Goal: Task Accomplishment & Management: Manage account settings

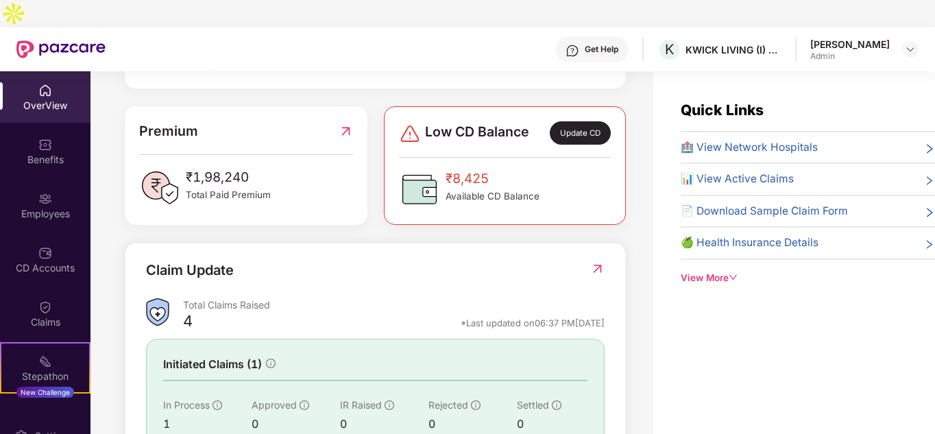
scroll to position [329, 0]
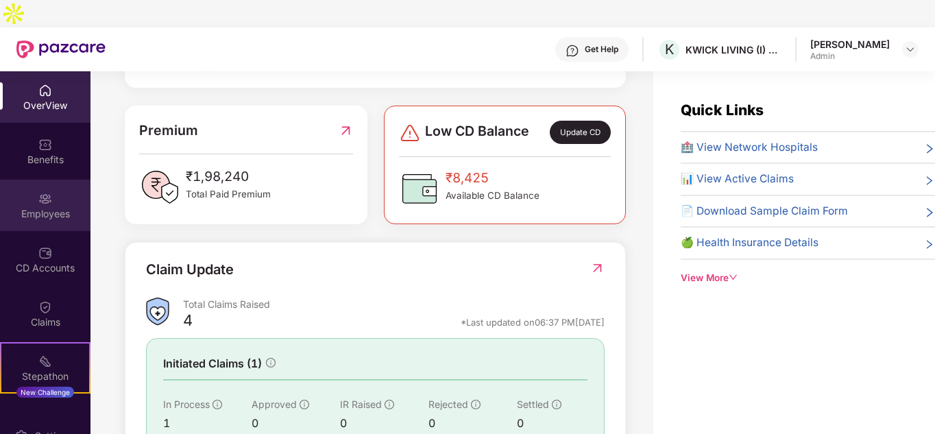
click at [29, 180] on div "Employees" at bounding box center [45, 205] width 91 height 51
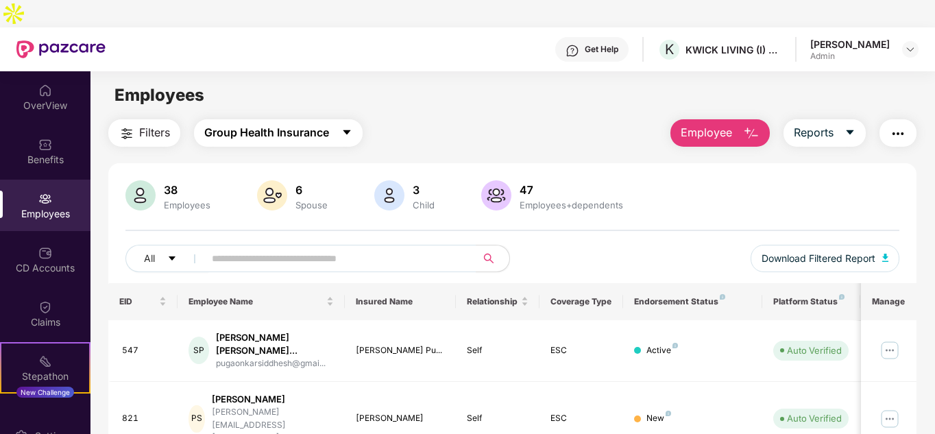
click at [253, 124] on span "Group Health Insurance" at bounding box center [266, 132] width 125 height 17
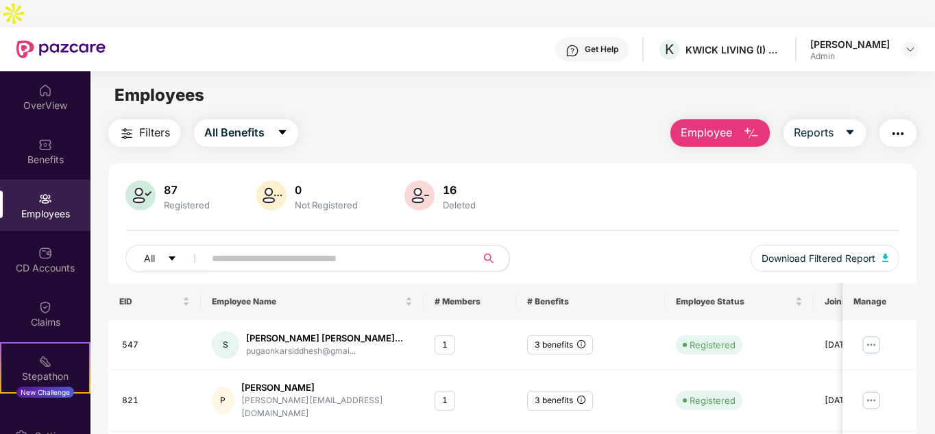
click at [234, 248] on input "text" at bounding box center [335, 258] width 246 height 21
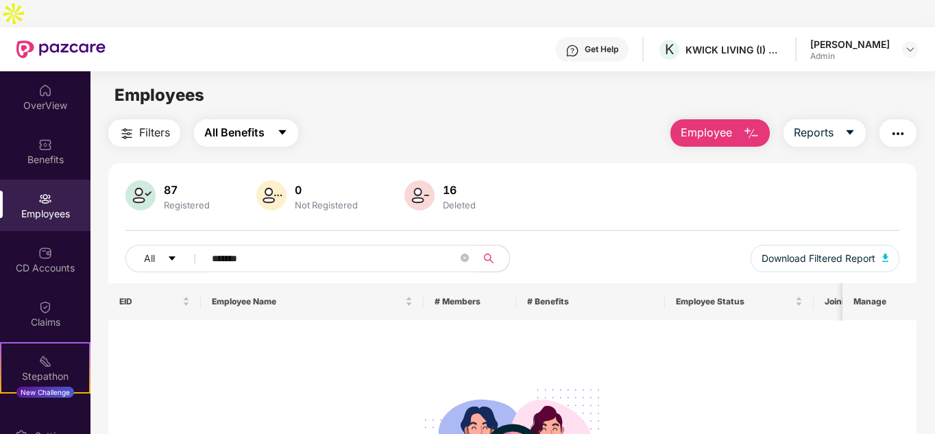
type input "*******"
click at [217, 119] on button "All Benefits" at bounding box center [246, 132] width 104 height 27
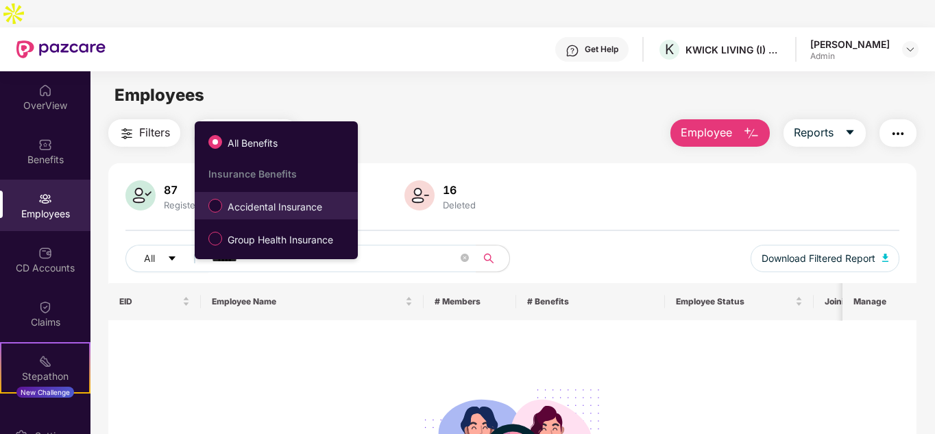
click at [222, 208] on span "Accidental Insurance" at bounding box center [275, 207] width 106 height 15
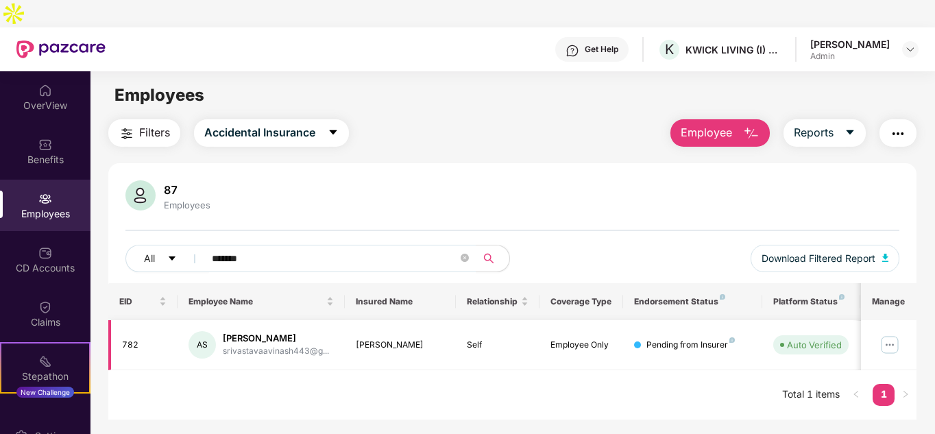
scroll to position [0, 81]
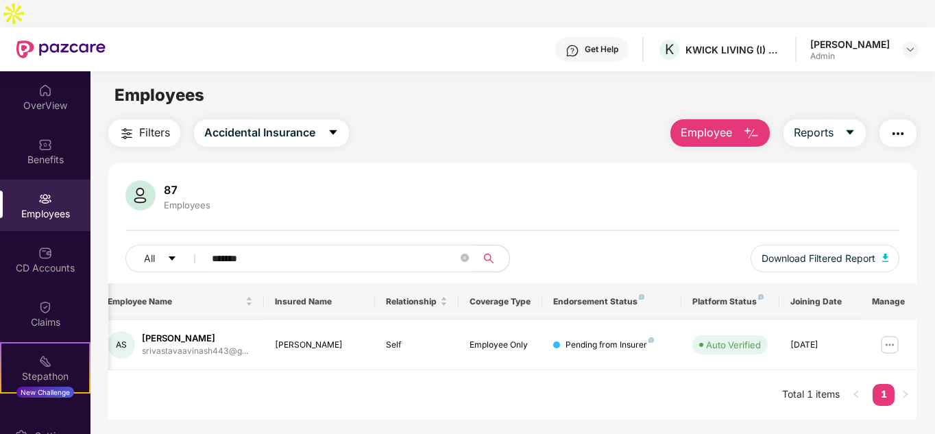
click at [884, 334] on img at bounding box center [890, 345] width 22 height 22
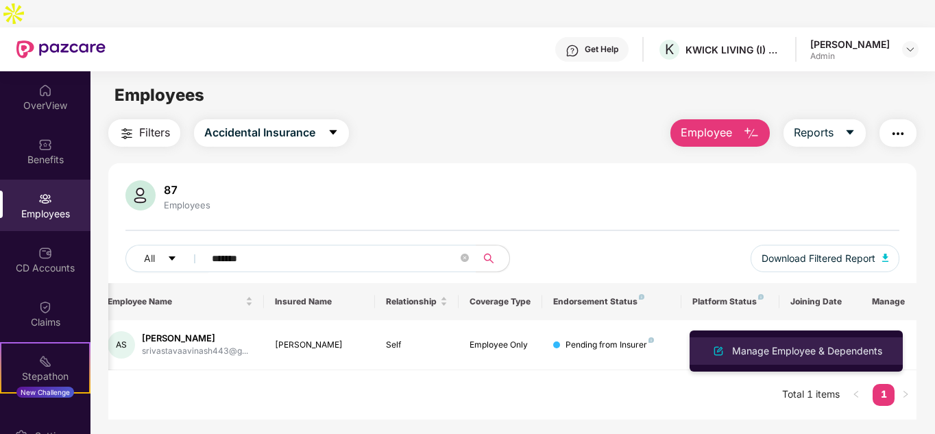
click at [809, 344] on div "Manage Employee & Dependents" at bounding box center [808, 351] width 156 height 15
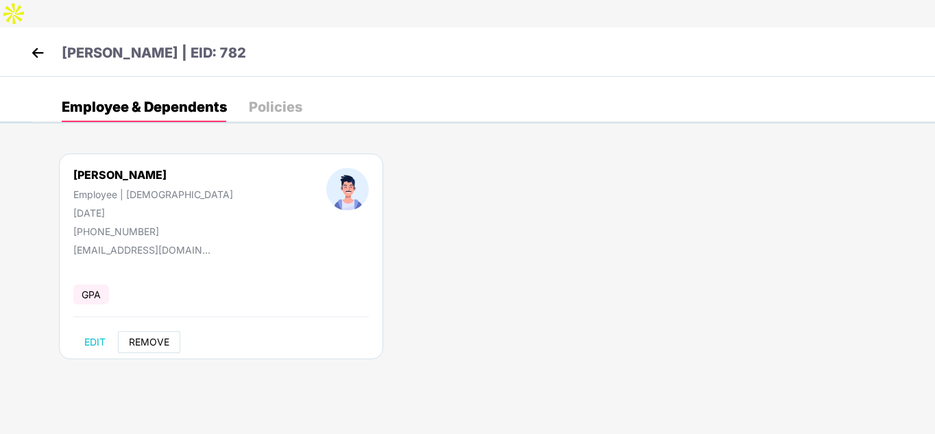
click at [132, 337] on span "REMOVE" at bounding box center [149, 342] width 40 height 11
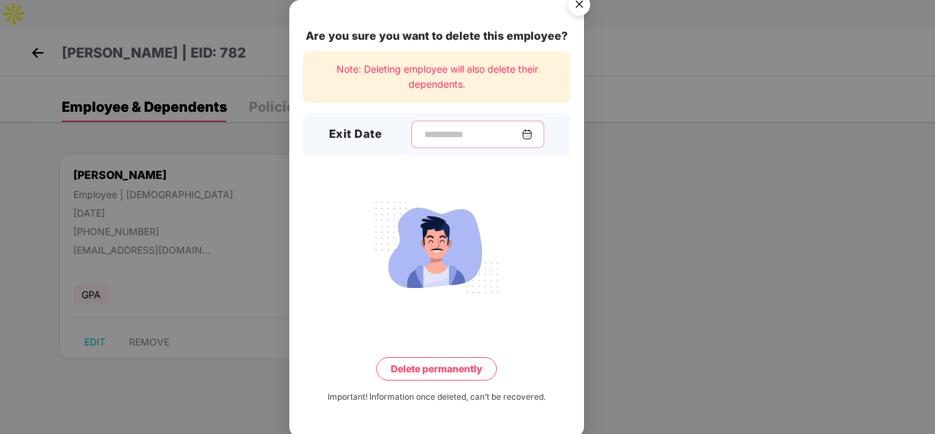
click at [463, 134] on input at bounding box center [472, 135] width 99 height 14
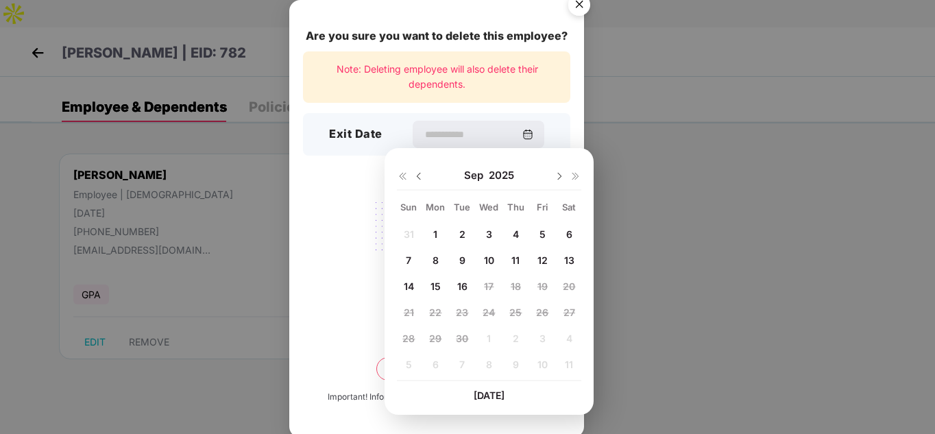
click at [424, 175] on img at bounding box center [419, 176] width 11 height 11
click at [406, 361] on span "31" at bounding box center [409, 365] width 10 height 12
type input "**********"
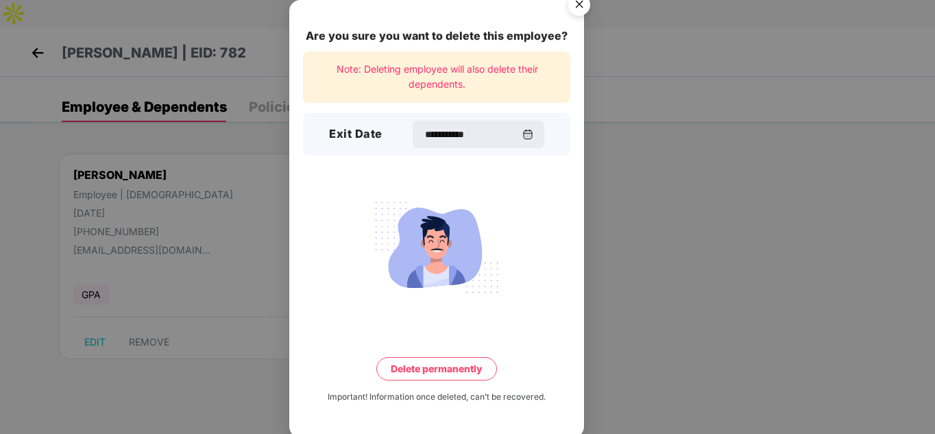
click at [444, 364] on button "Delete permanently" at bounding box center [437, 368] width 121 height 23
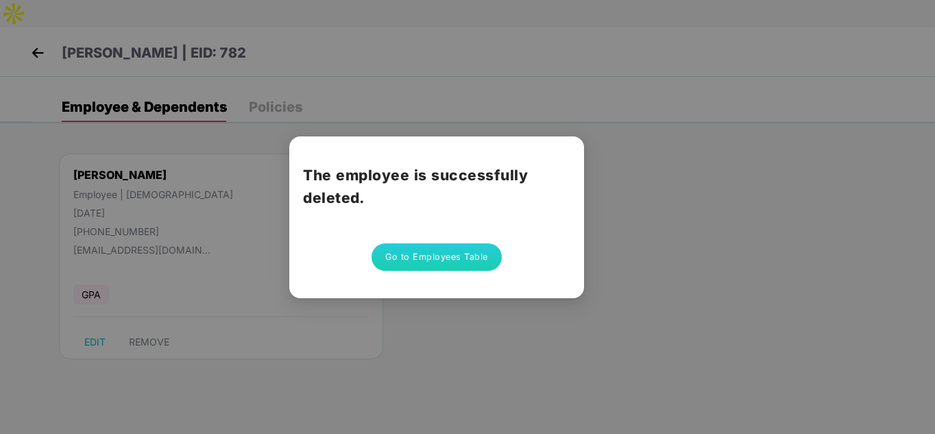
click at [394, 261] on button "Go to Employees Table" at bounding box center [437, 256] width 130 height 27
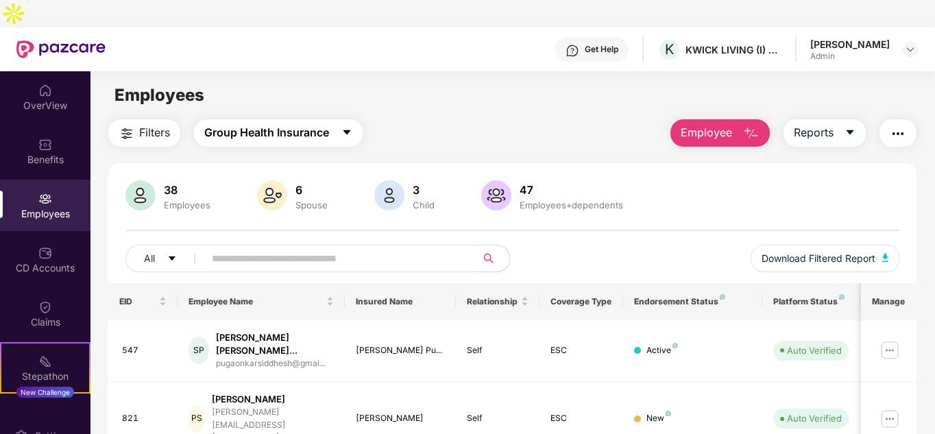
click at [291, 119] on button "Group Health Insurance" at bounding box center [278, 132] width 169 height 27
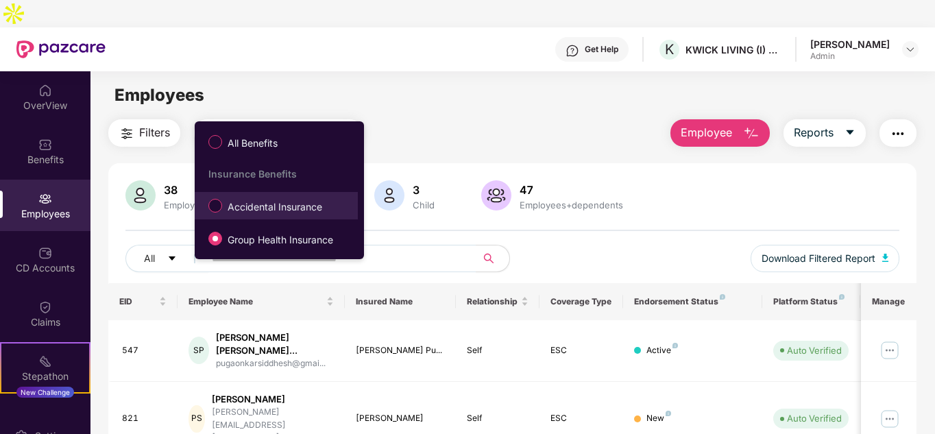
click at [280, 198] on label "Accidental Insurance" at bounding box center [268, 205] width 133 height 23
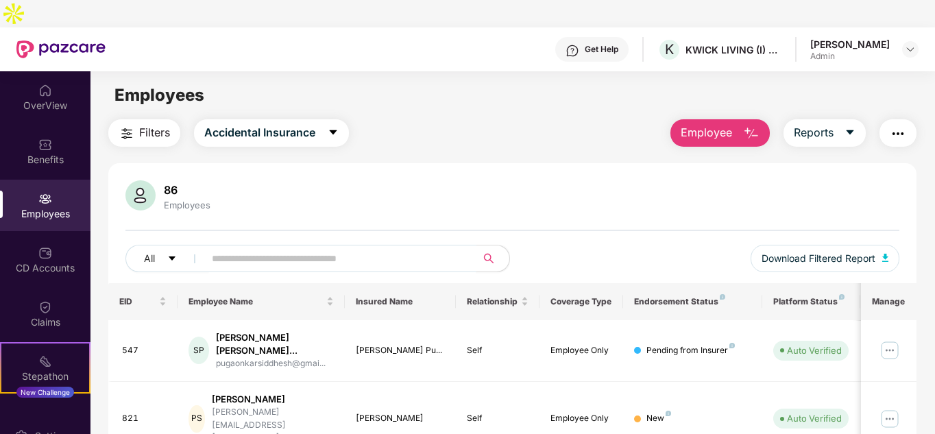
click at [274, 248] on input "text" at bounding box center [335, 258] width 246 height 21
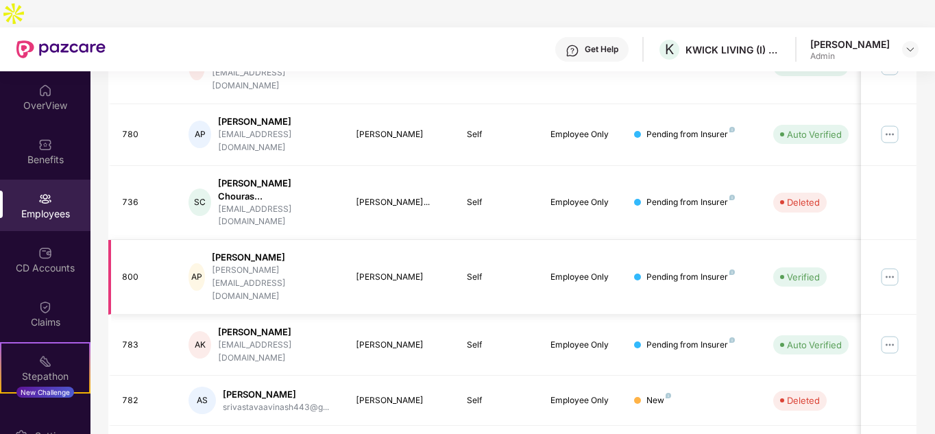
scroll to position [432, 0]
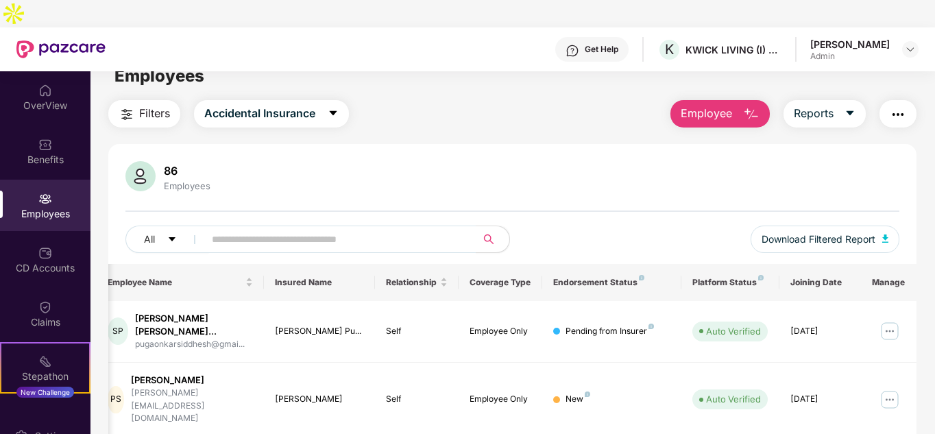
scroll to position [0, 0]
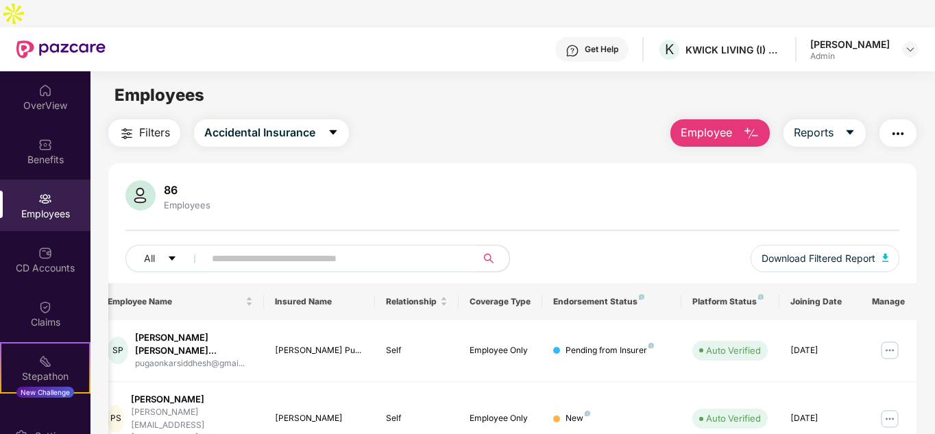
click at [234, 248] on input "text" at bounding box center [335, 258] width 246 height 21
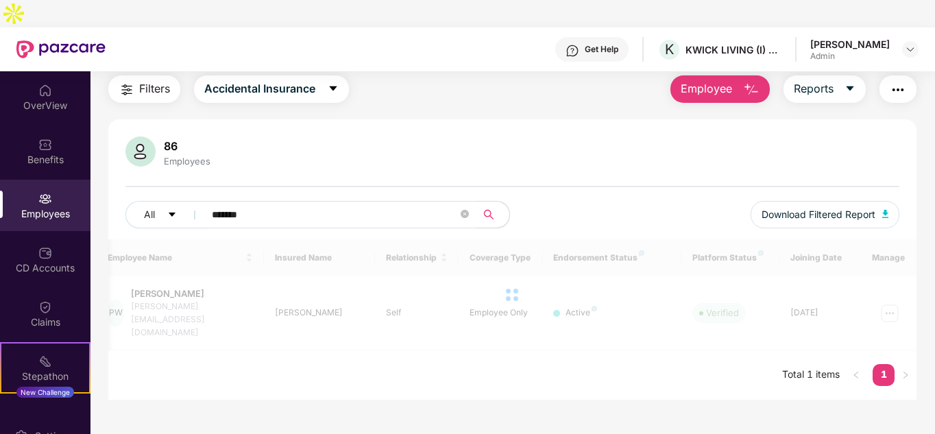
scroll to position [44, 0]
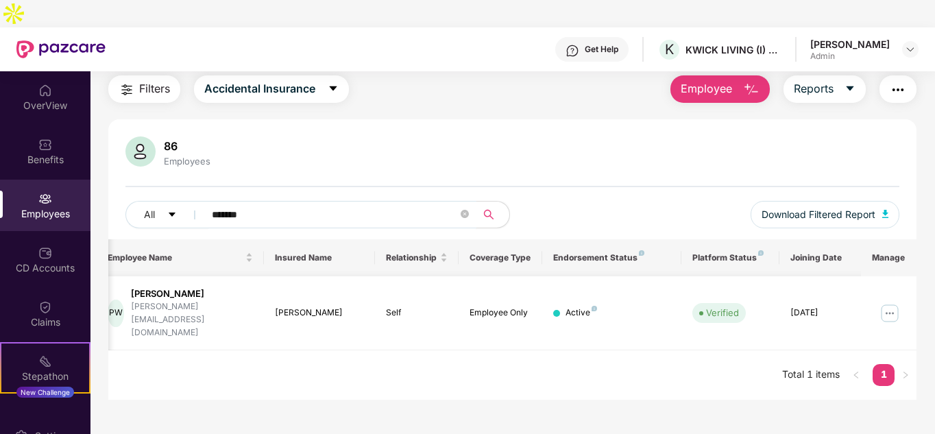
type input "*******"
click at [888, 302] on img at bounding box center [890, 313] width 22 height 22
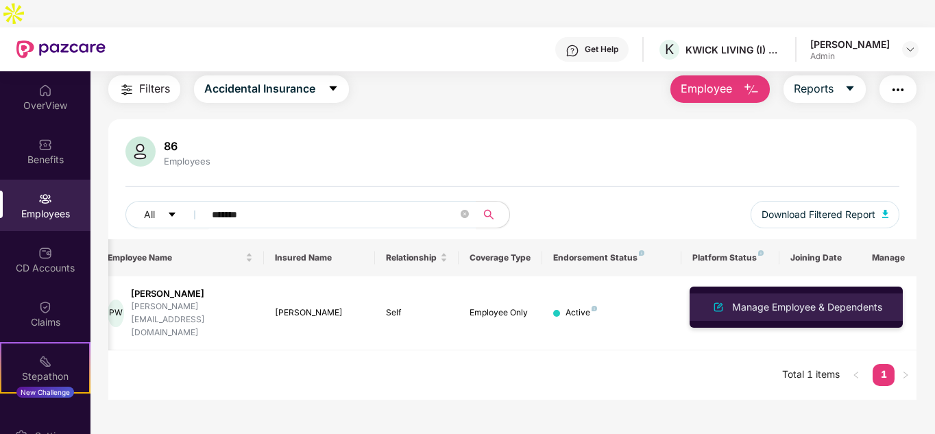
click at [803, 296] on li "Manage Employee & Dependents" at bounding box center [796, 307] width 213 height 27
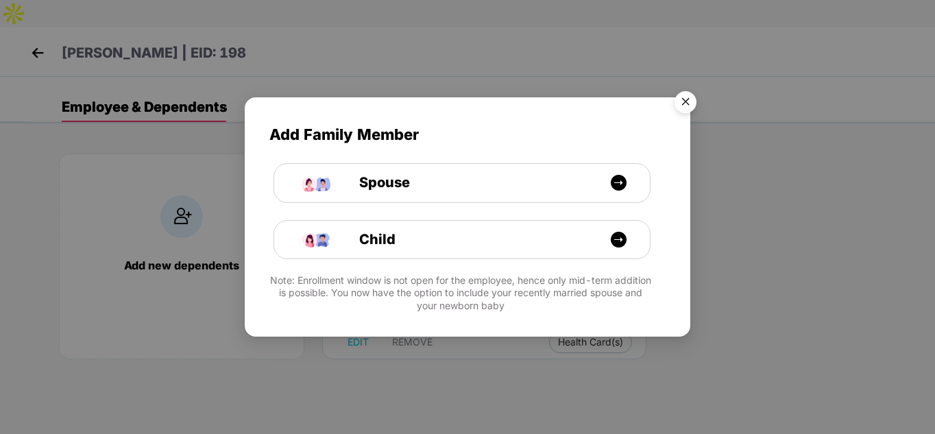
click at [671, 100] on img "Close" at bounding box center [686, 104] width 38 height 38
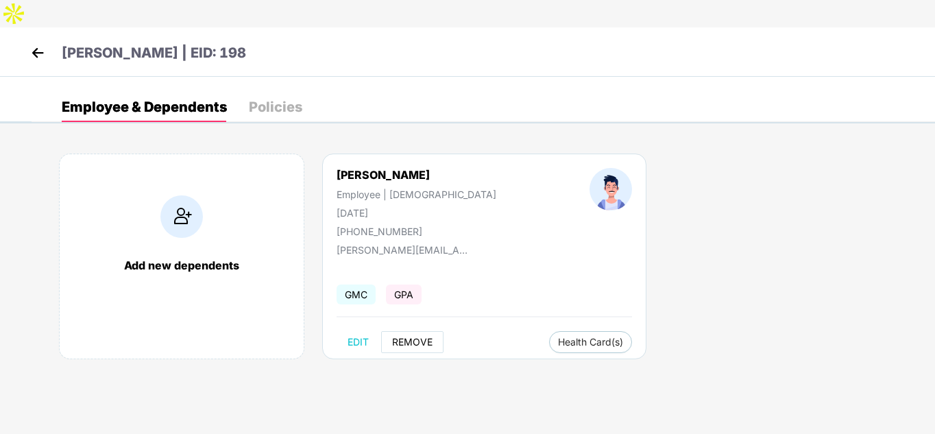
click at [414, 337] on span "REMOVE" at bounding box center [412, 342] width 40 height 11
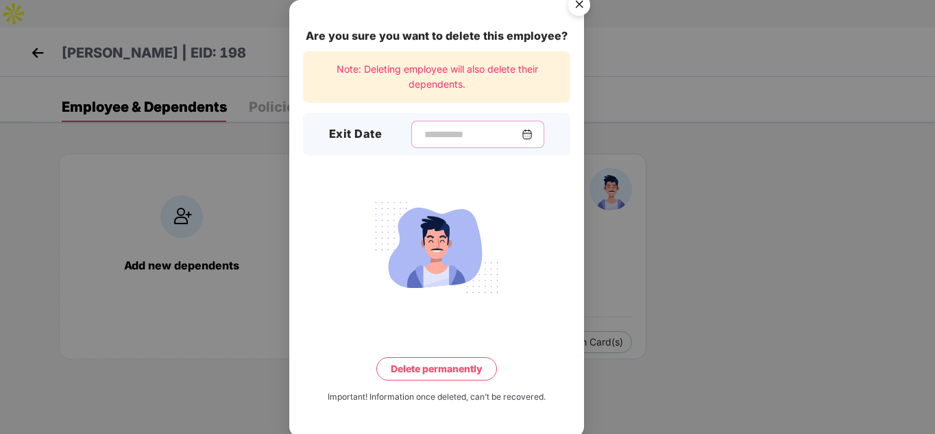
click at [423, 128] on input at bounding box center [472, 135] width 99 height 14
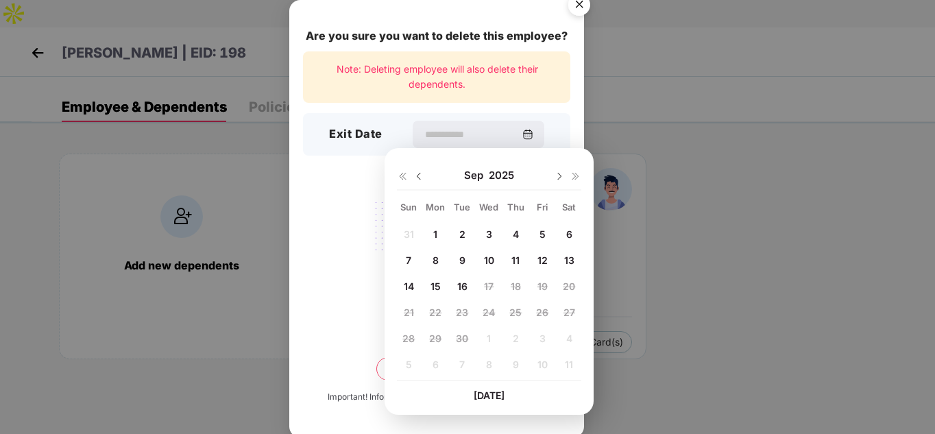
click at [424, 174] on img at bounding box center [419, 176] width 11 height 11
click at [638, 250] on div "Are you sure you want to delete this employee? Note: Deleting employee will als…" at bounding box center [467, 217] width 935 height 434
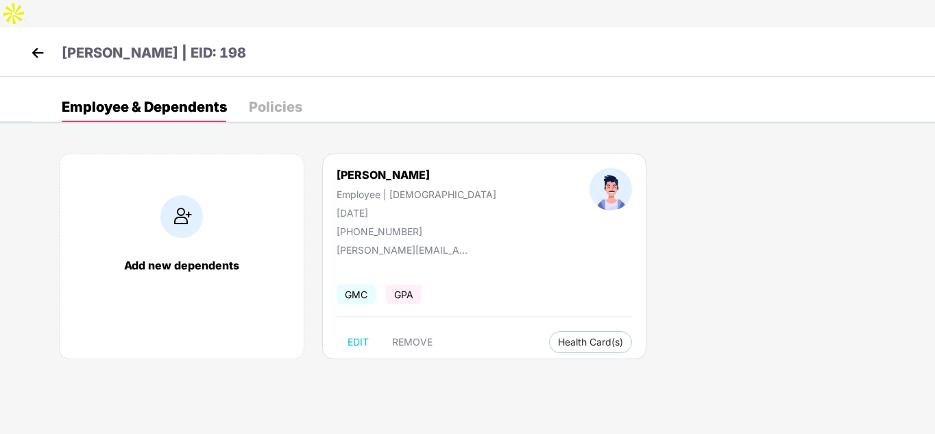
click at [49, 43] on header "[PERSON_NAME] | EID: 198" at bounding box center [136, 55] width 219 height 25
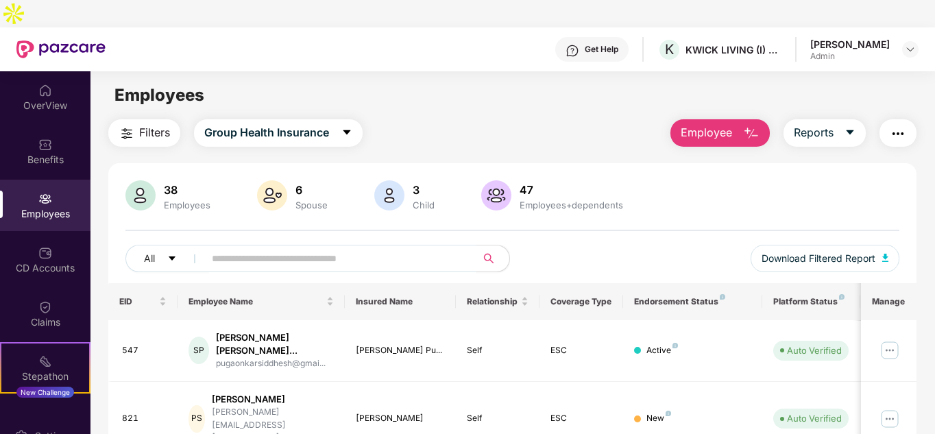
click at [300, 245] on span at bounding box center [335, 258] width 281 height 27
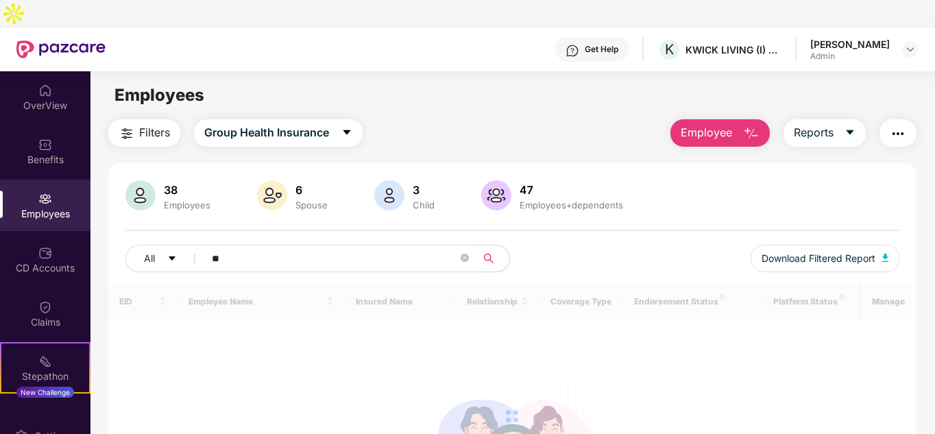
type input "*"
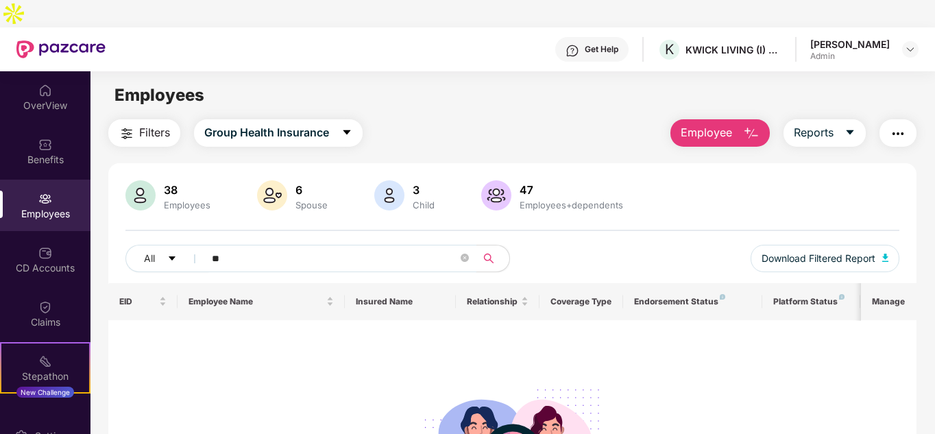
type input "*"
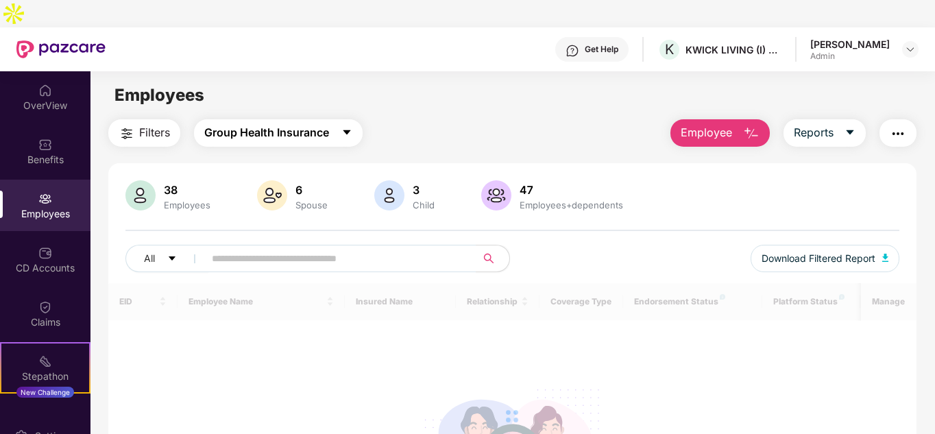
click at [263, 124] on span "Group Health Insurance" at bounding box center [266, 132] width 125 height 17
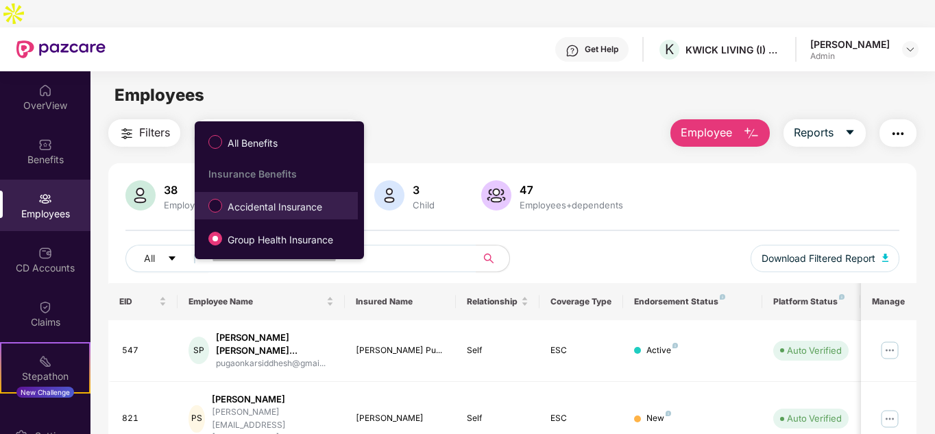
click at [242, 215] on label "Accidental Insurance" at bounding box center [268, 205] width 133 height 23
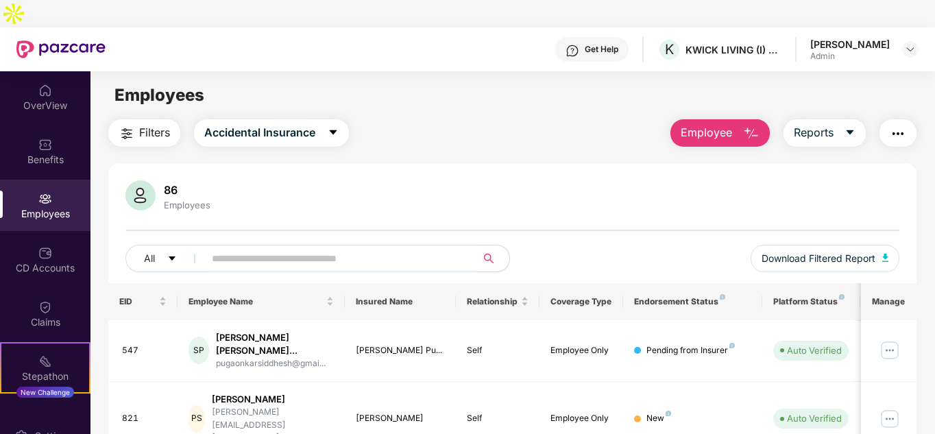
click at [227, 245] on span at bounding box center [335, 258] width 281 height 27
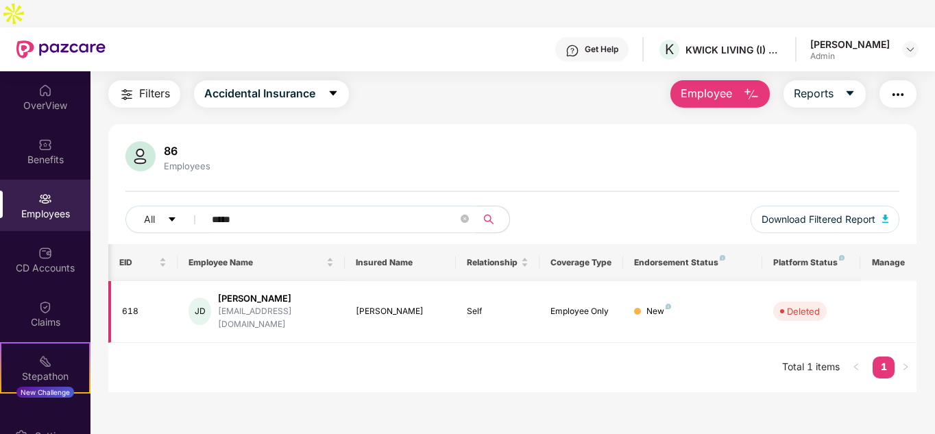
scroll to position [0, 81]
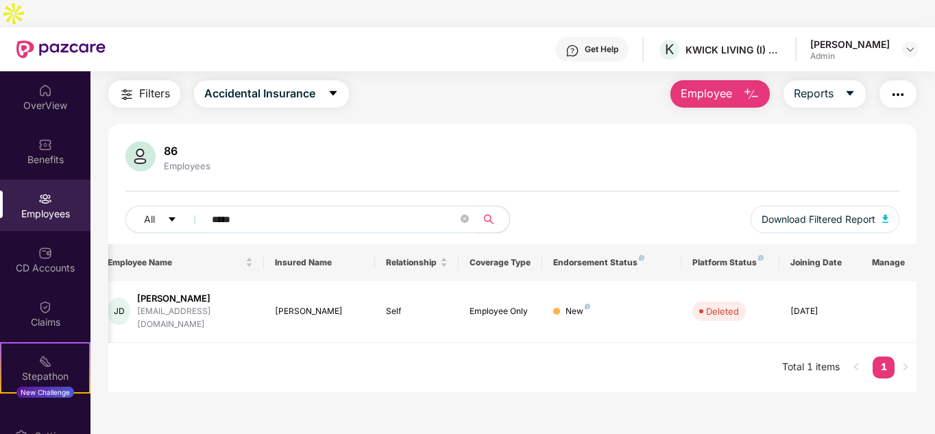
drag, startPoint x: 298, startPoint y: 197, endPoint x: 96, endPoint y: 198, distance: 202.3
click at [96, 198] on div "Filters Accidental Insurance Employee Reports 86 Employees All ***** Download F…" at bounding box center [513, 236] width 844 height 312
type input "******"
click at [894, 300] on img at bounding box center [890, 311] width 22 height 22
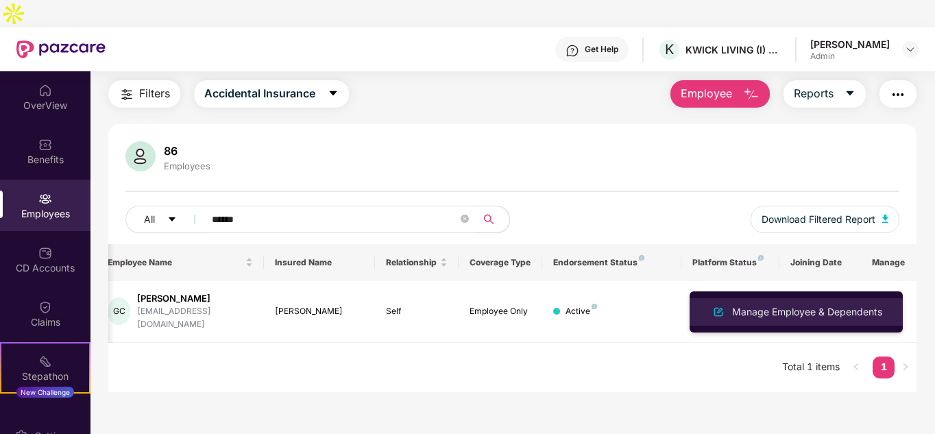
click at [825, 313] on div "Manage Employee & Dependents" at bounding box center [808, 312] width 156 height 15
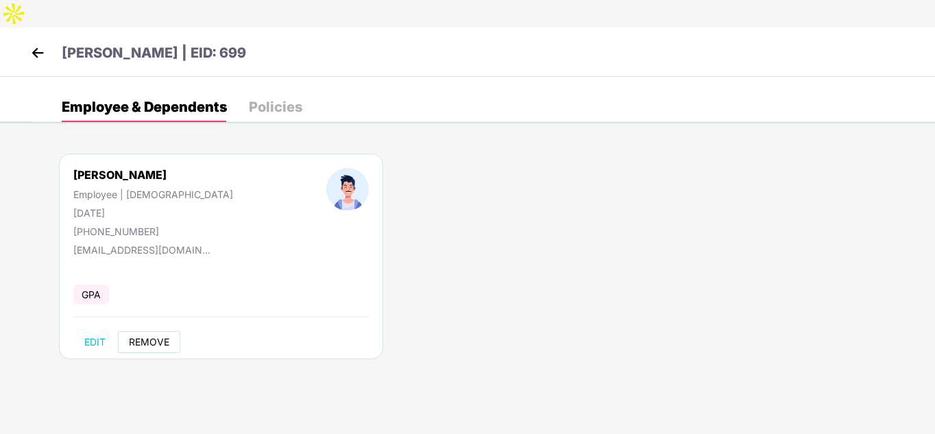
click at [154, 331] on button "REMOVE" at bounding box center [149, 342] width 62 height 22
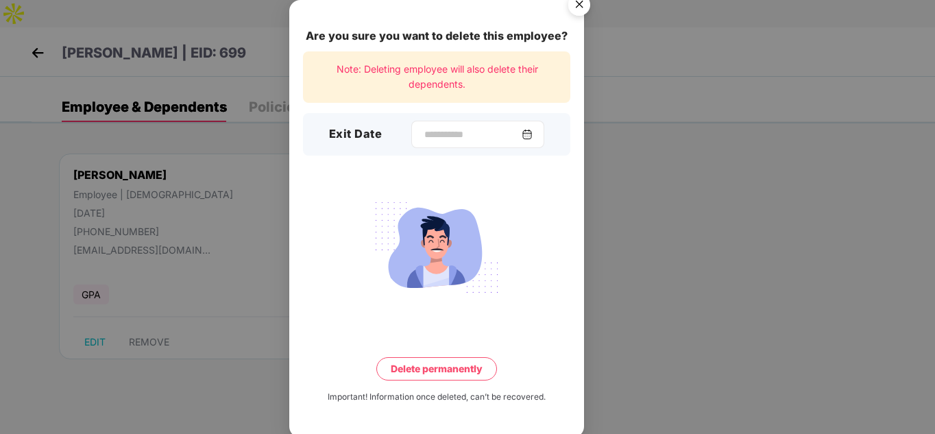
click at [431, 122] on div at bounding box center [477, 134] width 133 height 27
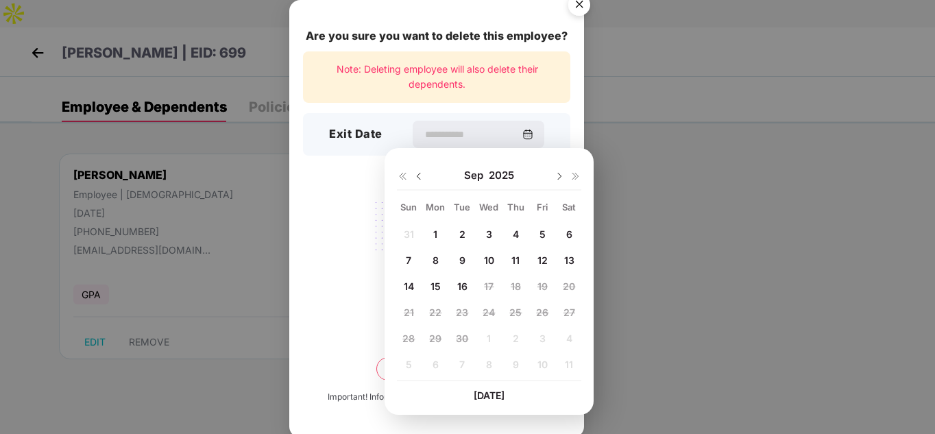
click at [564, 253] on div "13" at bounding box center [569, 260] width 21 height 21
type input "**********"
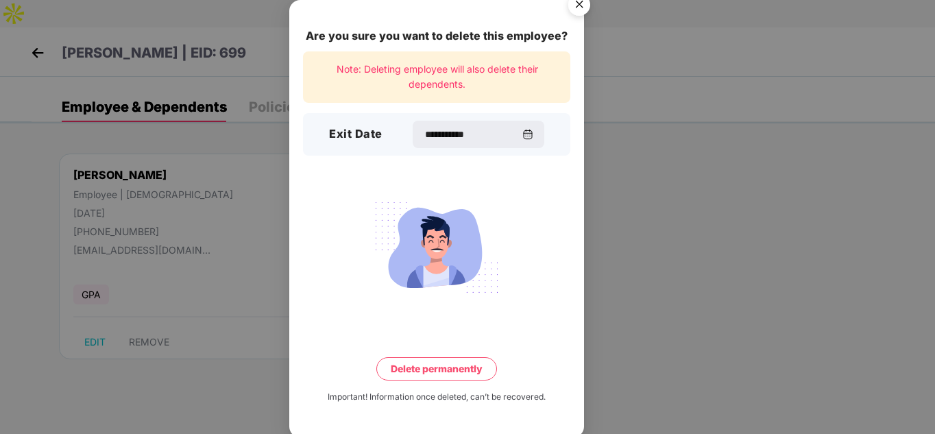
click at [435, 360] on button "Delete permanently" at bounding box center [437, 368] width 121 height 23
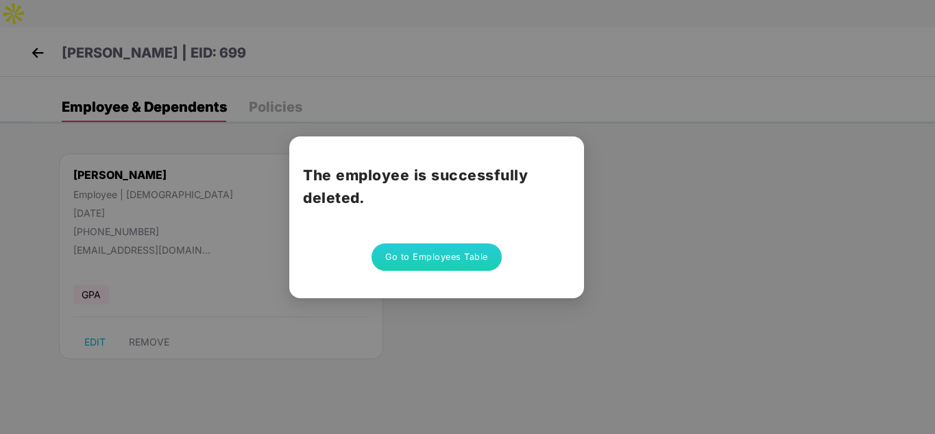
click at [389, 247] on button "Go to Employees Table" at bounding box center [437, 256] width 130 height 27
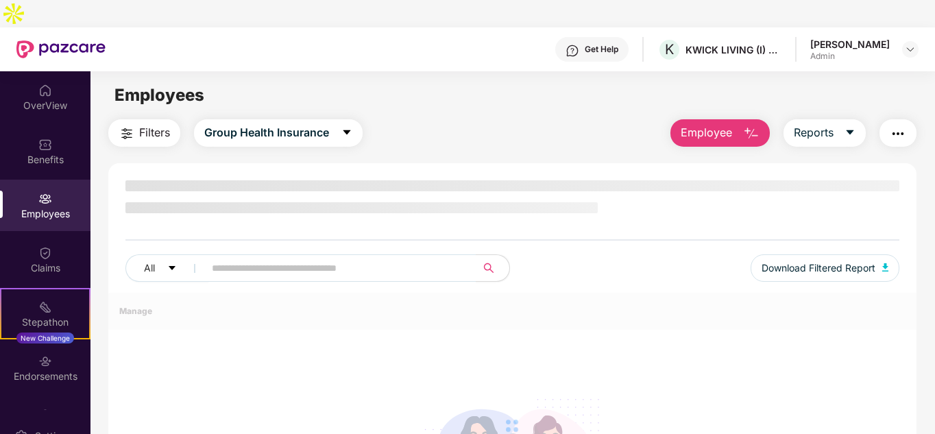
click at [59, 261] on div "Claims" at bounding box center [45, 268] width 91 height 14
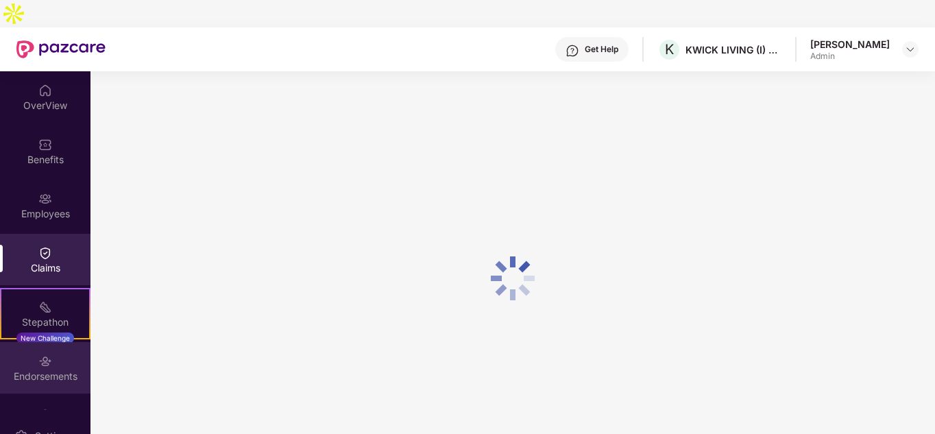
click at [59, 342] on div "Endorsements" at bounding box center [45, 367] width 91 height 51
